Goal: Information Seeking & Learning: Check status

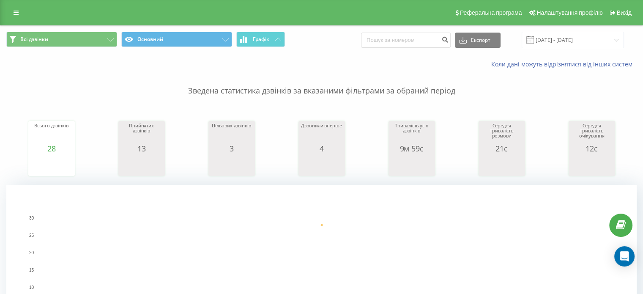
drag, startPoint x: 521, startPoint y: 3, endPoint x: 265, endPoint y: 115, distance: 278.8
click at [265, 115] on div "Всього дзвінків 28 date totalCalls [DATE] [PHONE_NUMBER][DATE] Прийнятих дзвінк…" at bounding box center [321, 140] width 630 height 73
click at [407, 41] on input at bounding box center [406, 40] width 90 height 15
